Goal: Information Seeking & Learning: Find specific page/section

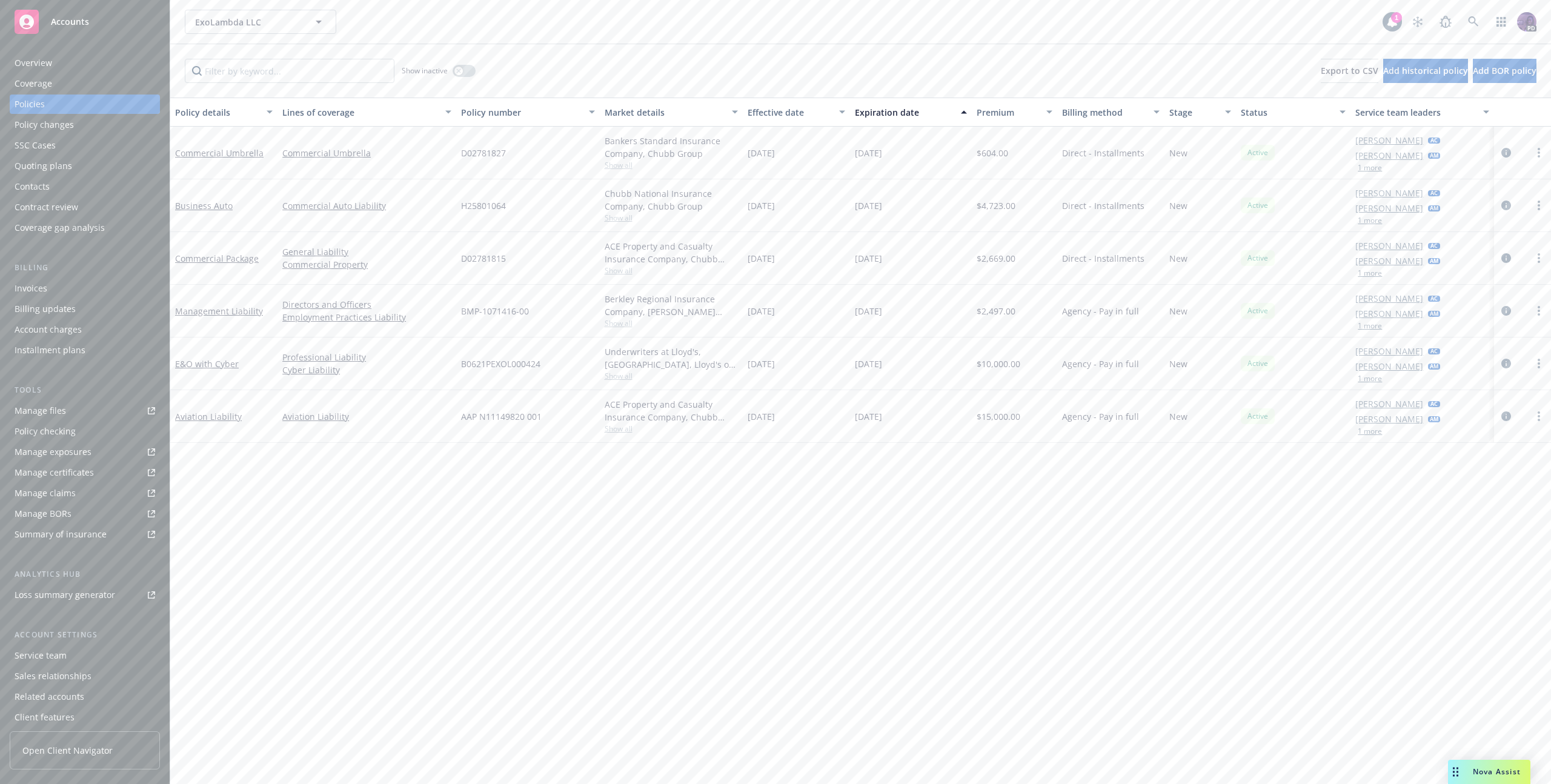
click at [532, 19] on div "ExoLambda LLC ExoLambda LLC" at bounding box center [784, 22] width 1198 height 24
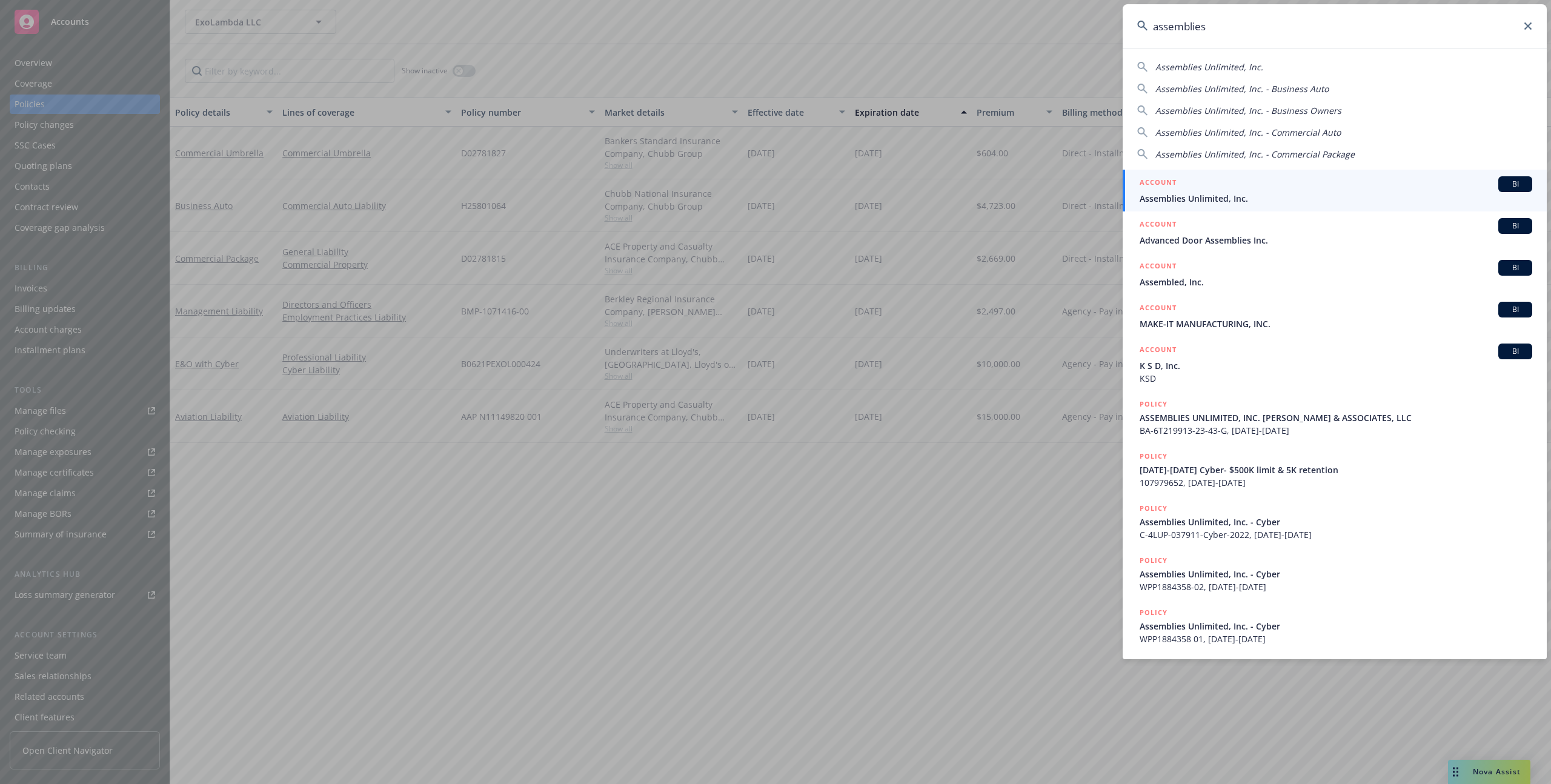
type input "assemblies"
click at [1179, 183] on div "ACCOUNT BI" at bounding box center [1335, 184] width 393 height 15
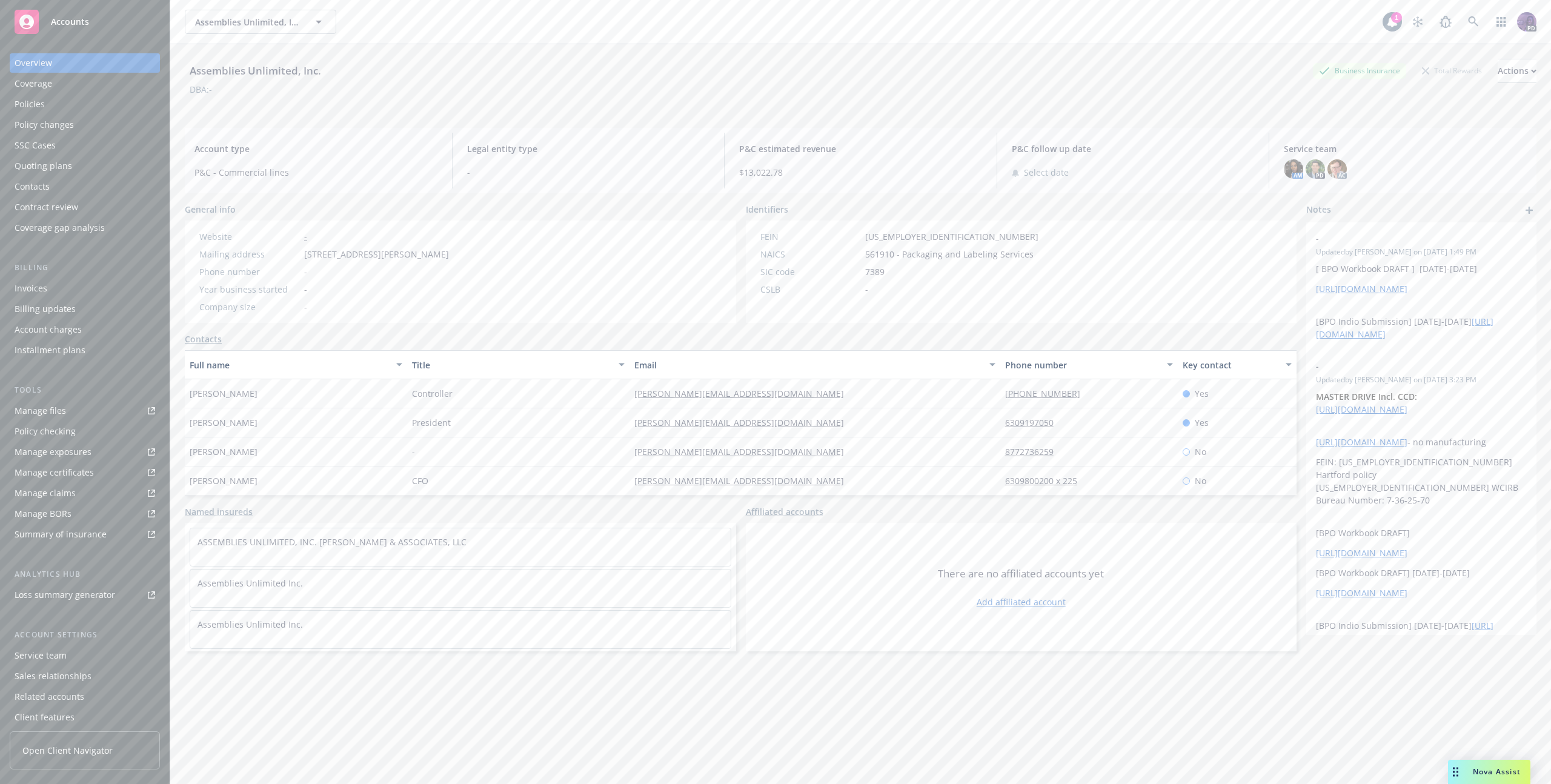
click at [24, 97] on div "Policies" at bounding box center [30, 104] width 30 height 20
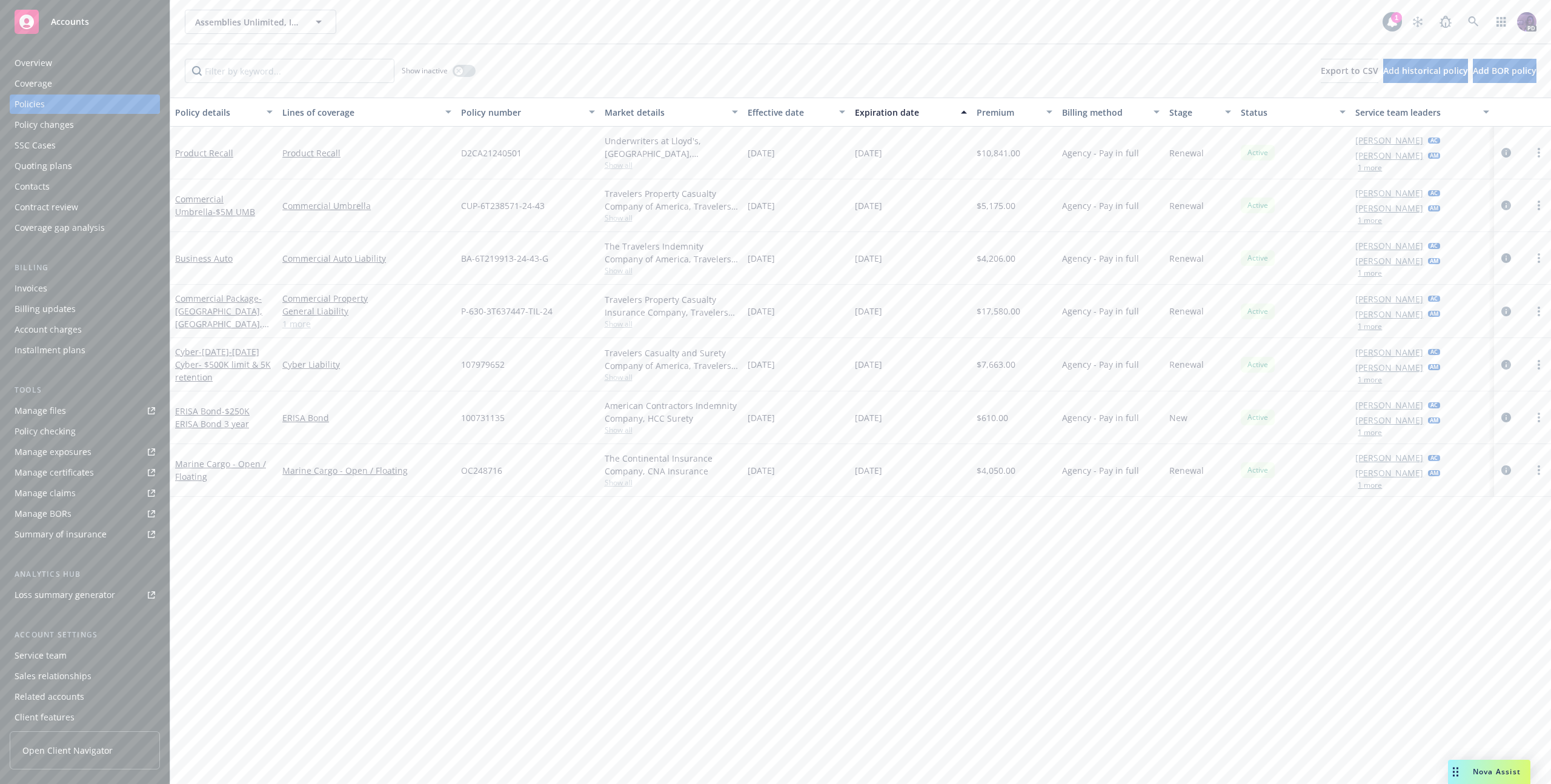
click at [73, 470] on div "Manage certificates" at bounding box center [55, 472] width 80 height 20
click at [479, 26] on div "Assemblies Unlimited, Inc. Assemblies Unlimited, Inc." at bounding box center [784, 22] width 1198 height 24
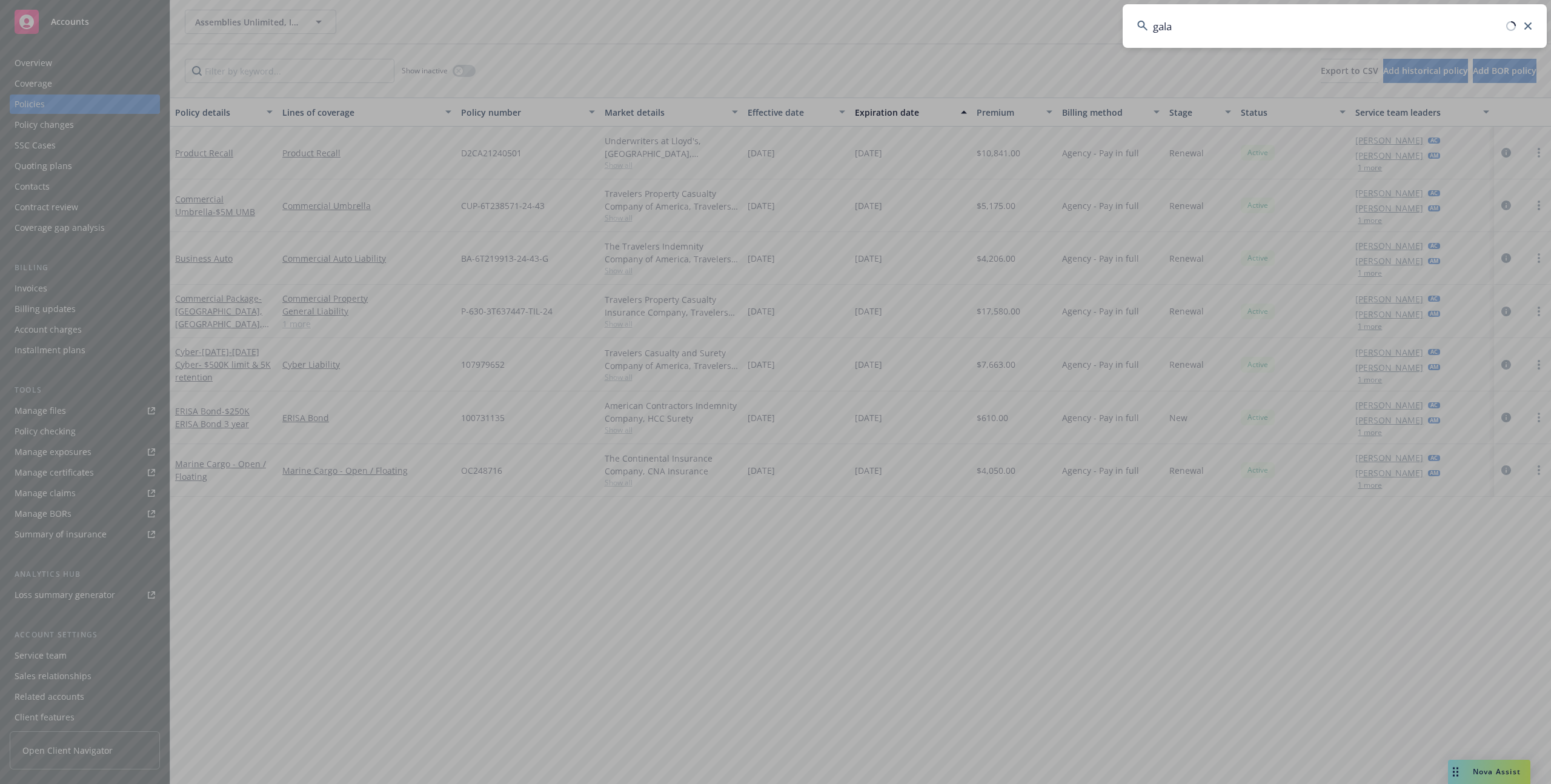
type input "galax"
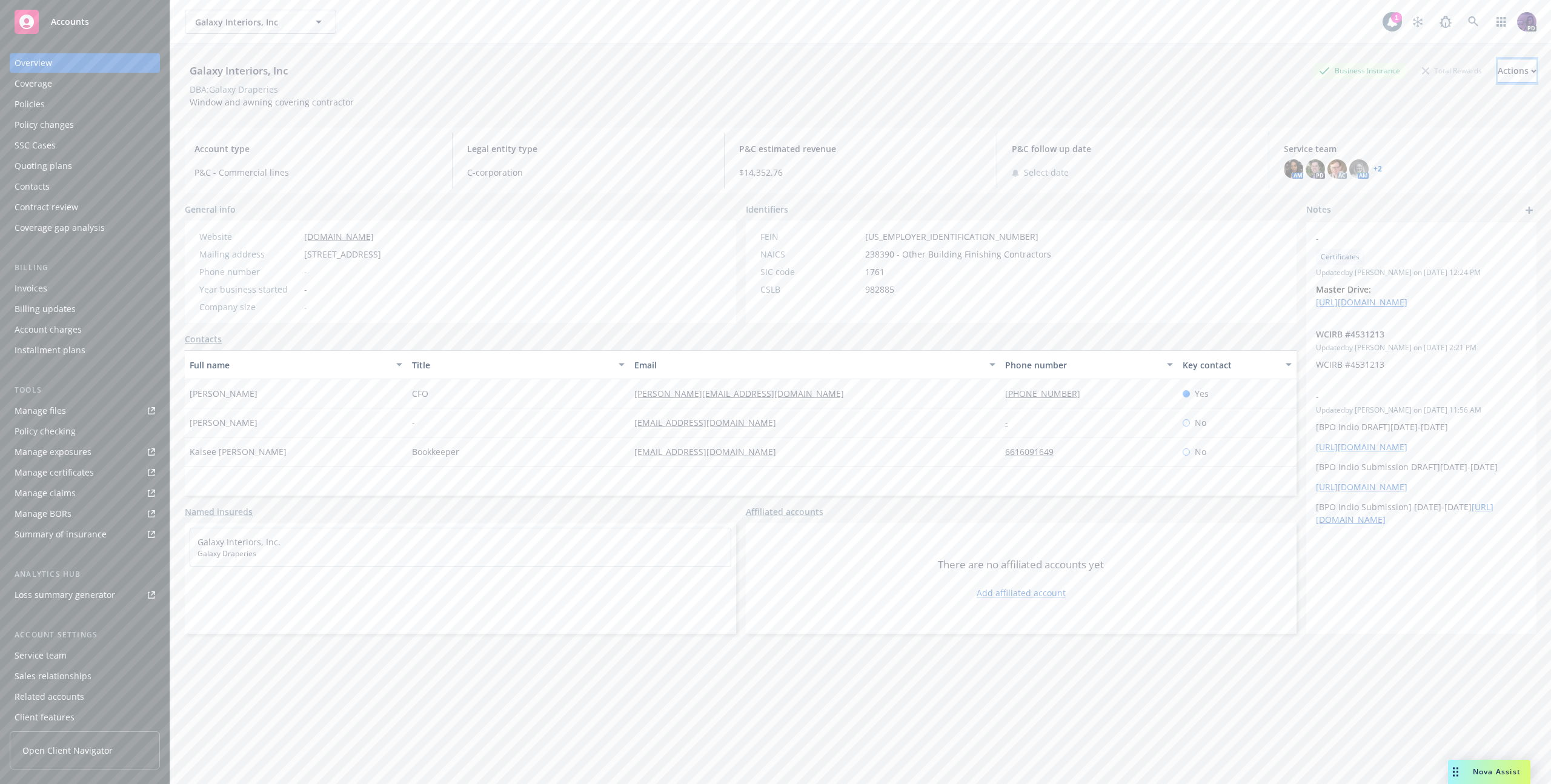
click at [1498, 77] on div "Actions" at bounding box center [1517, 71] width 39 height 23
click at [1442, 154] on link "Copy logging email" at bounding box center [1436, 152] width 199 height 24
click at [84, 110] on div "Policies" at bounding box center [85, 104] width 141 height 20
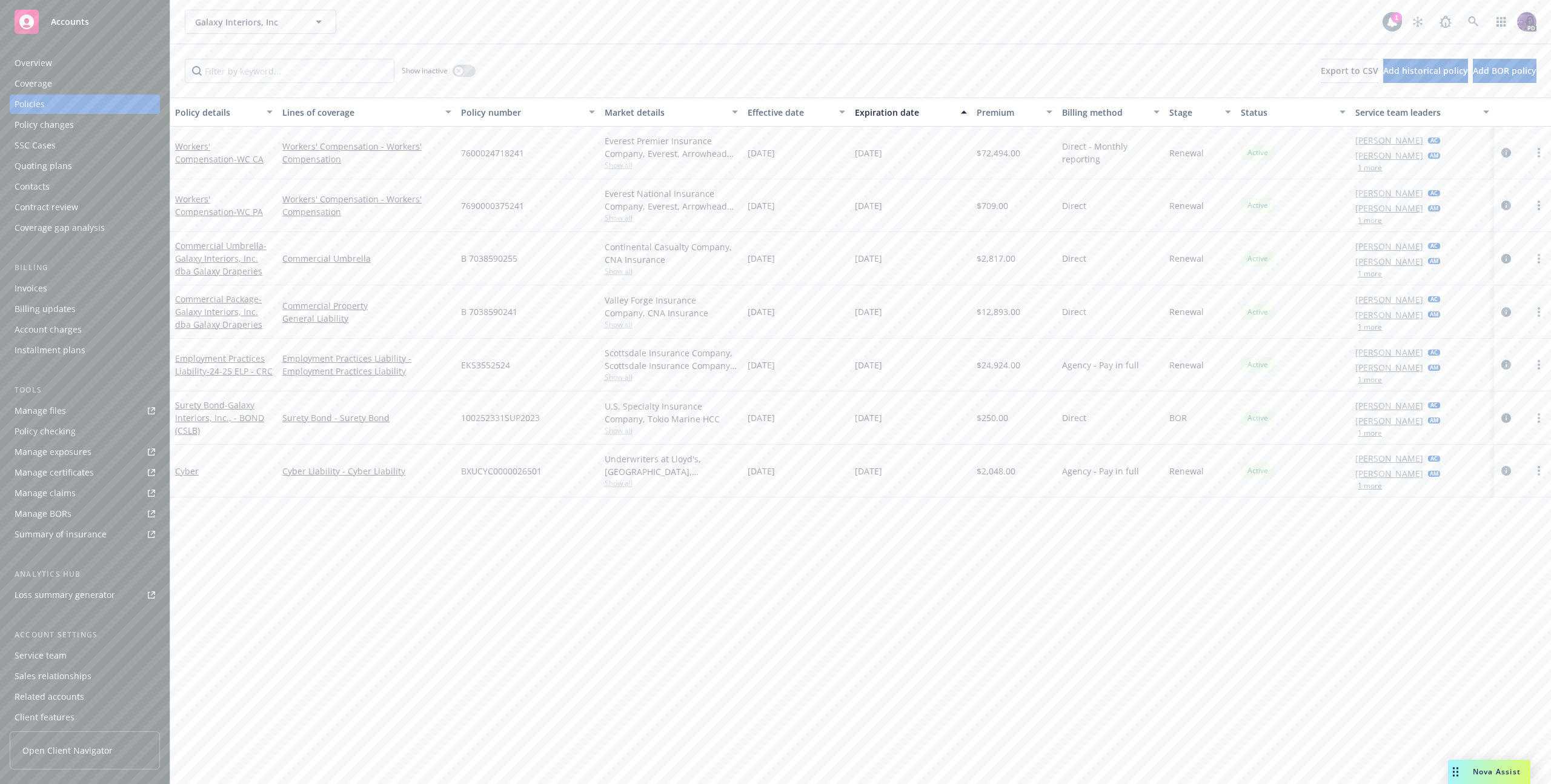
click at [457, 9] on div "Galaxy Interiors, Inc Galaxy Interiors, Inc 1 PD" at bounding box center [860, 22] width 1381 height 44
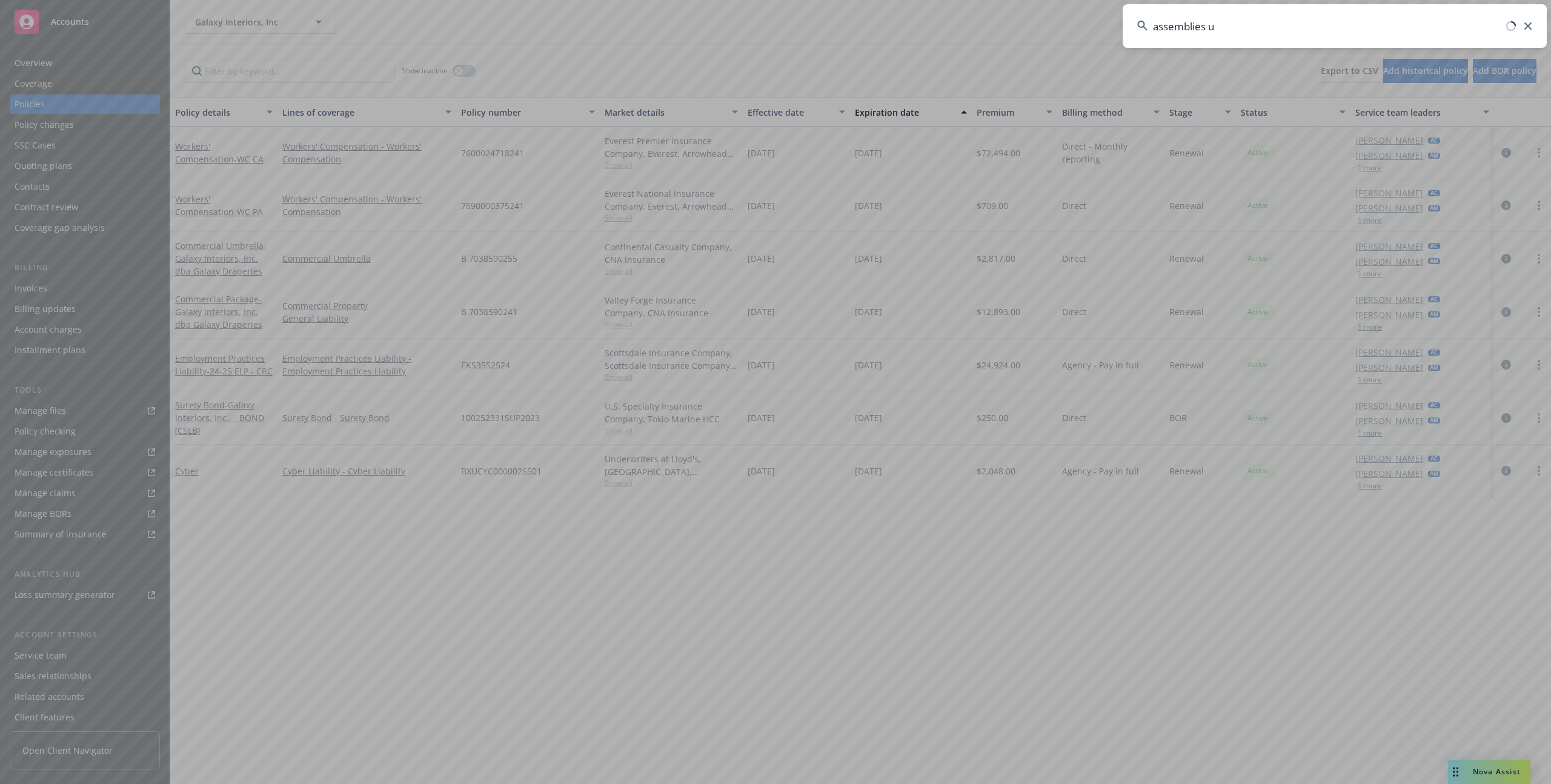
type input "assemblies un"
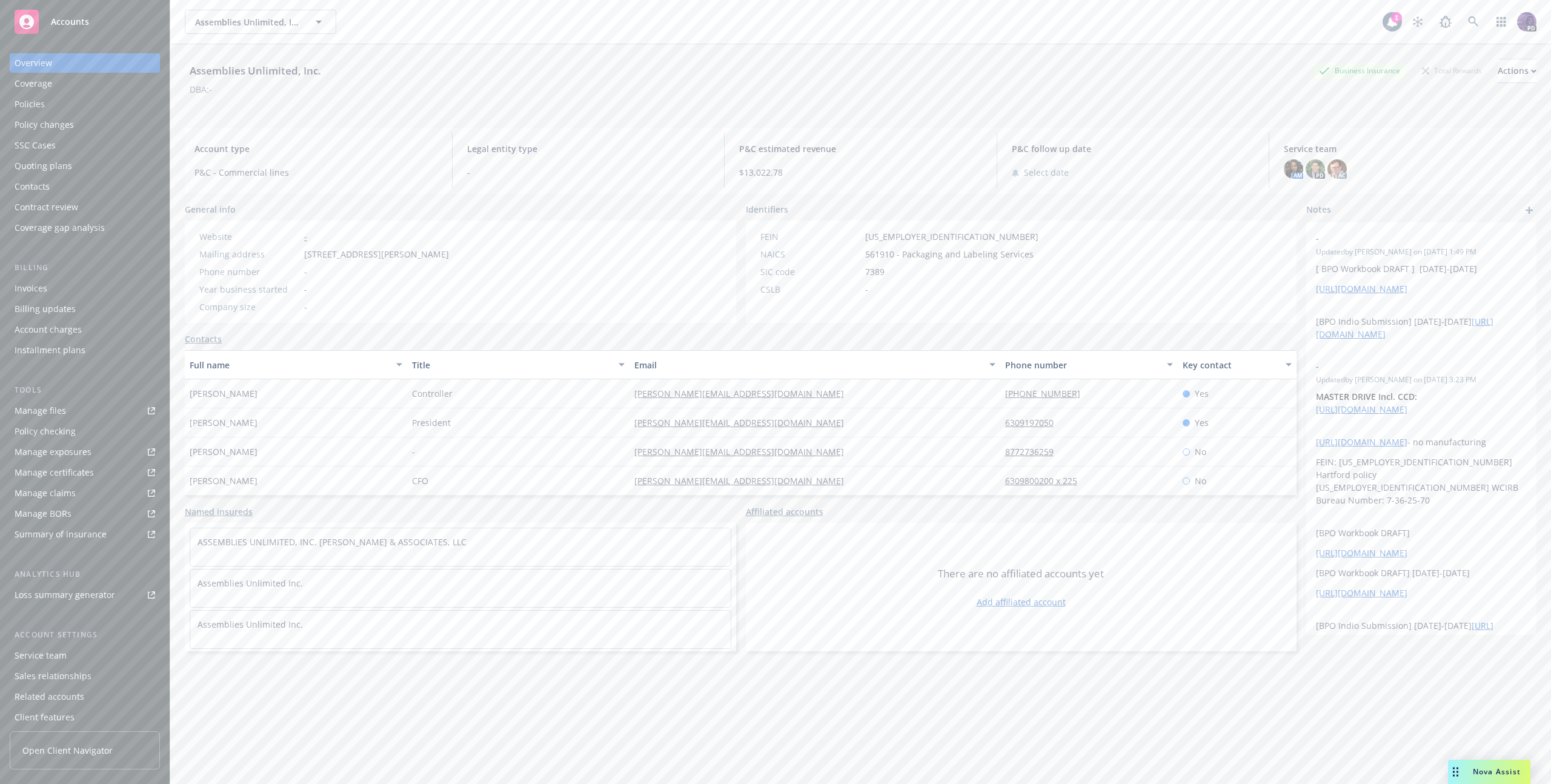
click at [83, 93] on div "Overview Coverage Policies Policy changes SSC Cases Quoting plans Contacts Cont…" at bounding box center [84, 145] width 150 height 184
click at [75, 109] on div "Policies" at bounding box center [85, 104] width 141 height 20
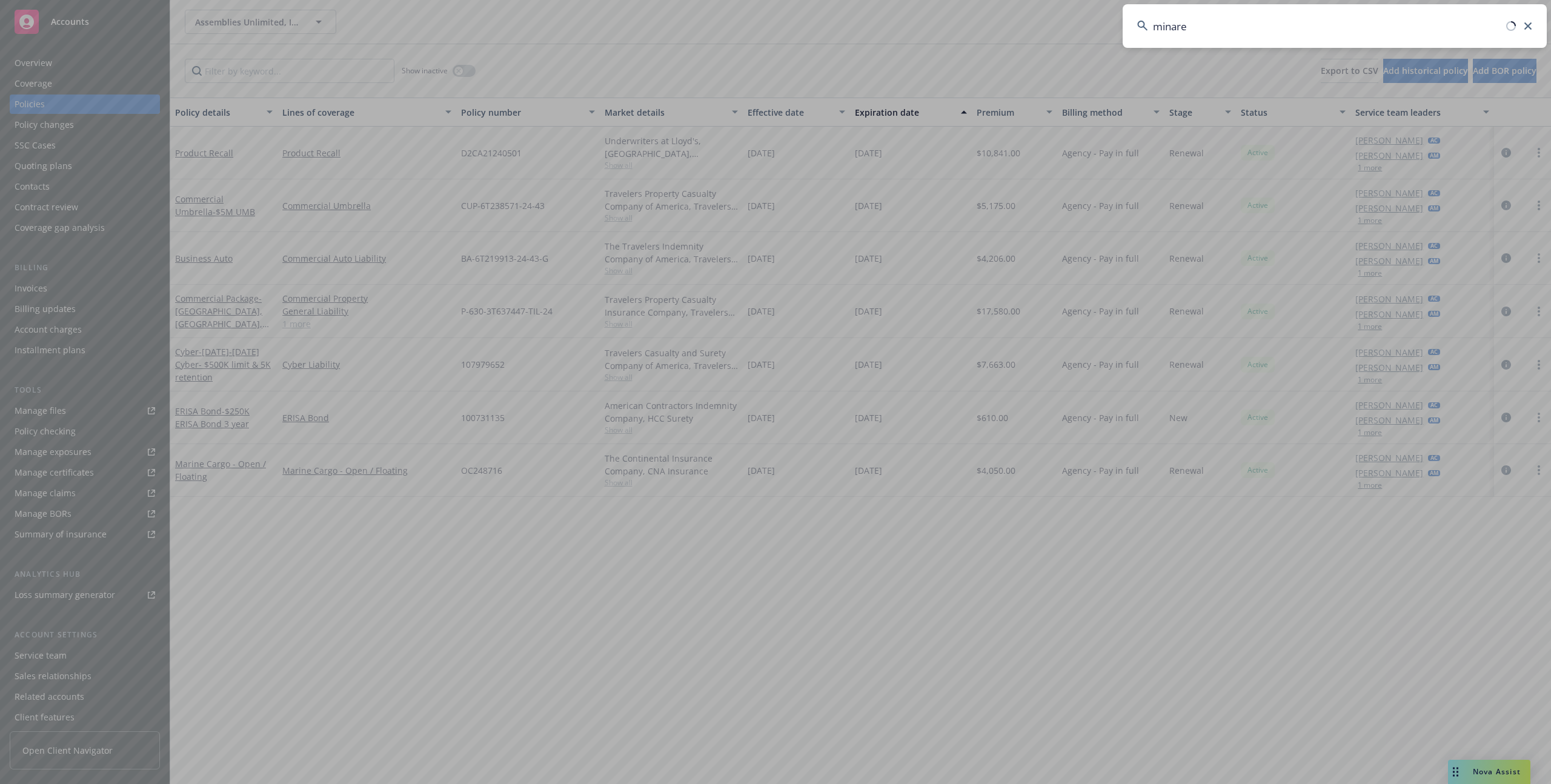
type input "minaret"
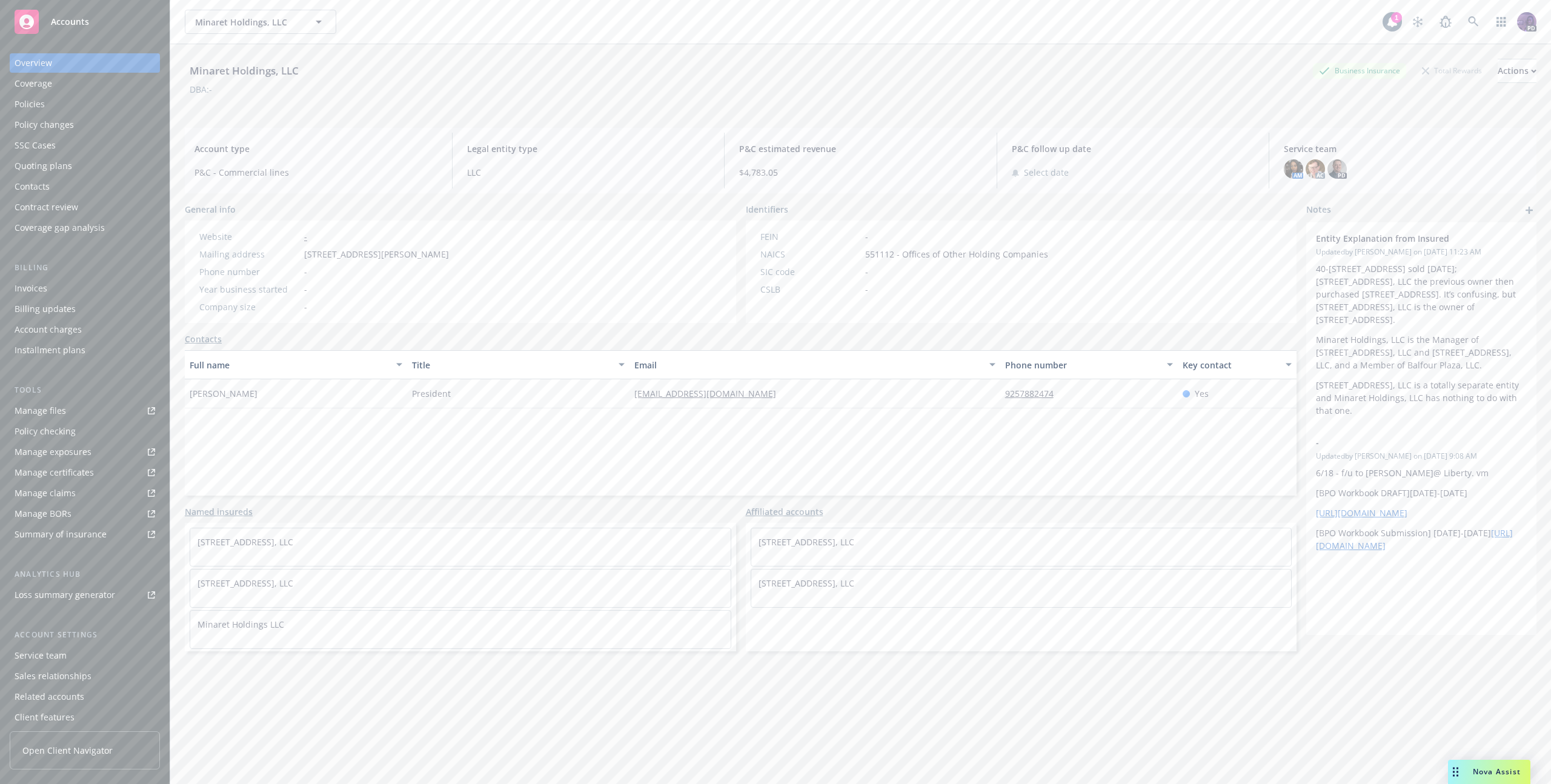
click at [99, 110] on div "Policies" at bounding box center [85, 104] width 141 height 20
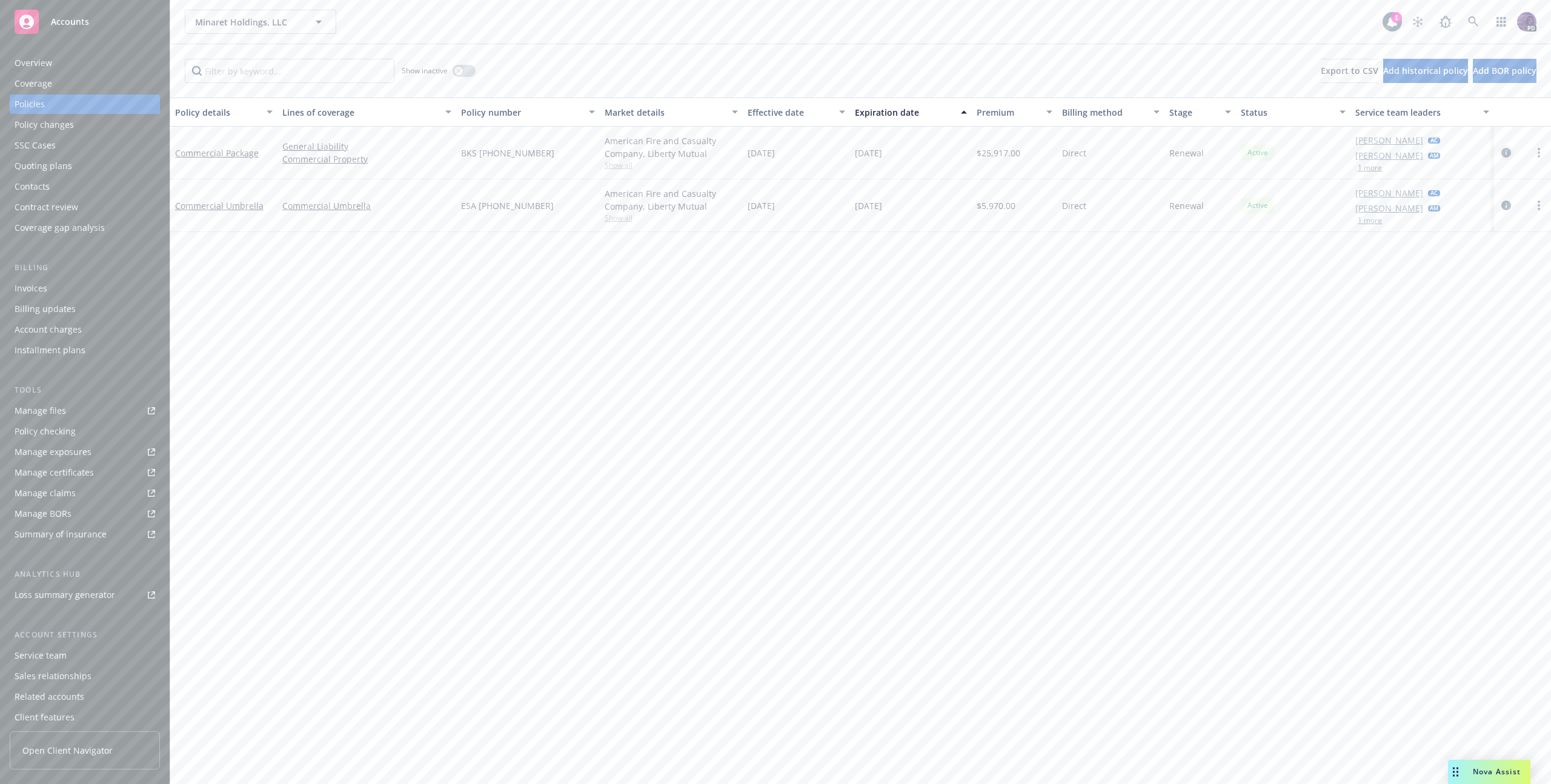
click at [1505, 154] on icon "circleInformation" at bounding box center [1506, 152] width 9 height 9
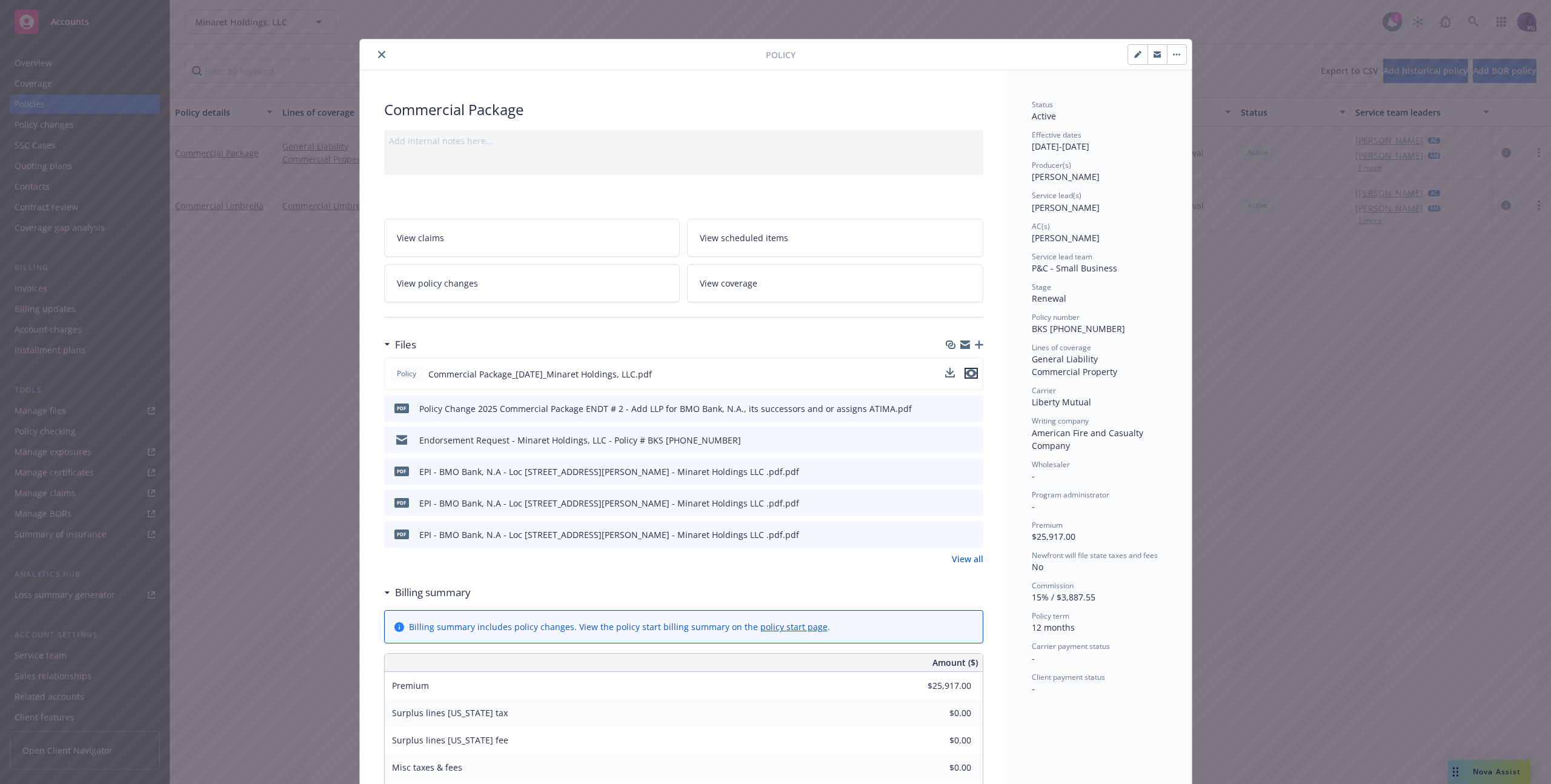
click at [966, 372] on icon "preview file" at bounding box center [971, 373] width 11 height 9
click at [970, 405] on icon "preview file" at bounding box center [972, 407] width 11 height 9
